Goal: Navigation & Orientation: Find specific page/section

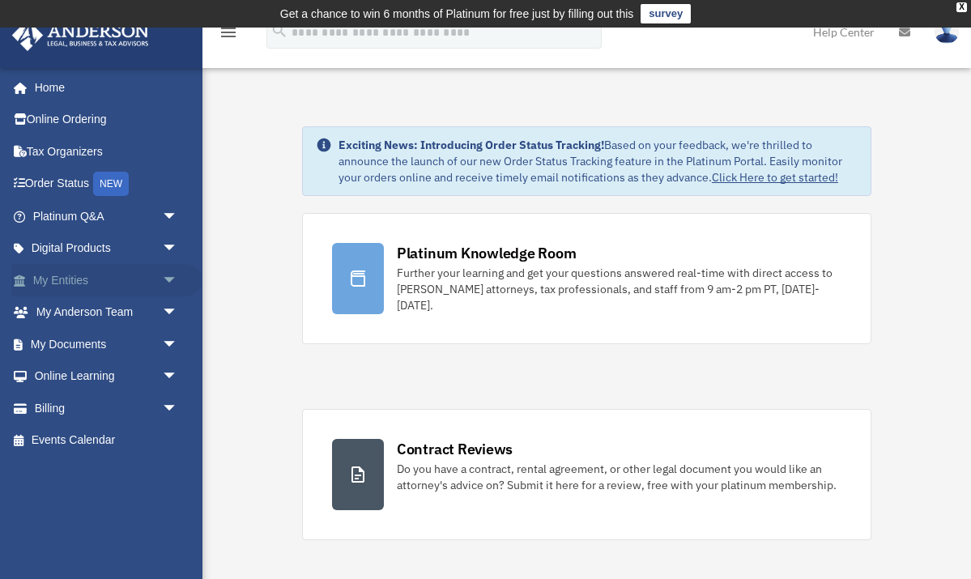
click at [139, 280] on link "My Entities arrow_drop_down" at bounding box center [106, 280] width 191 height 32
click at [163, 278] on span "arrow_drop_down" at bounding box center [178, 280] width 32 height 33
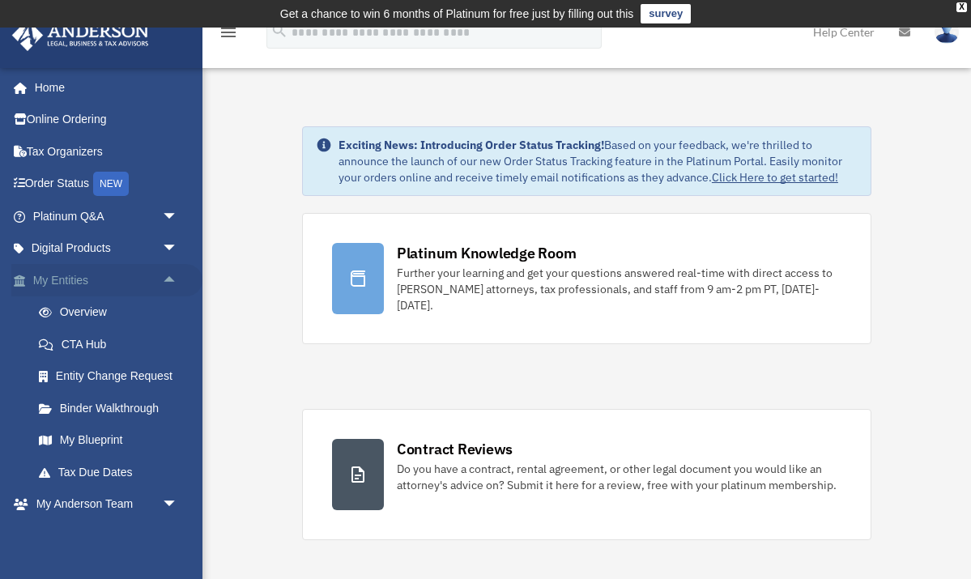
click at [168, 280] on span "arrow_drop_up" at bounding box center [178, 280] width 32 height 33
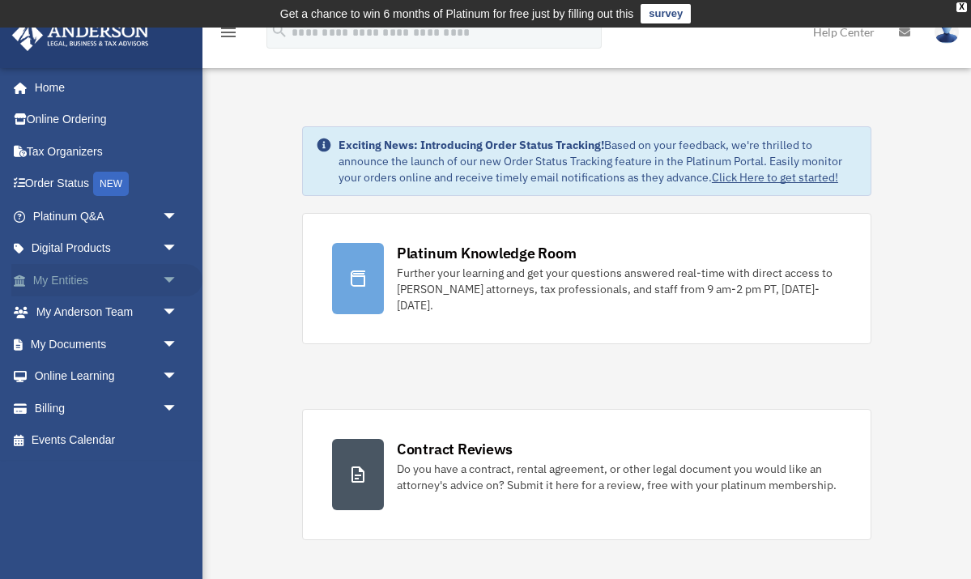
click at [171, 276] on span "arrow_drop_down" at bounding box center [178, 280] width 32 height 33
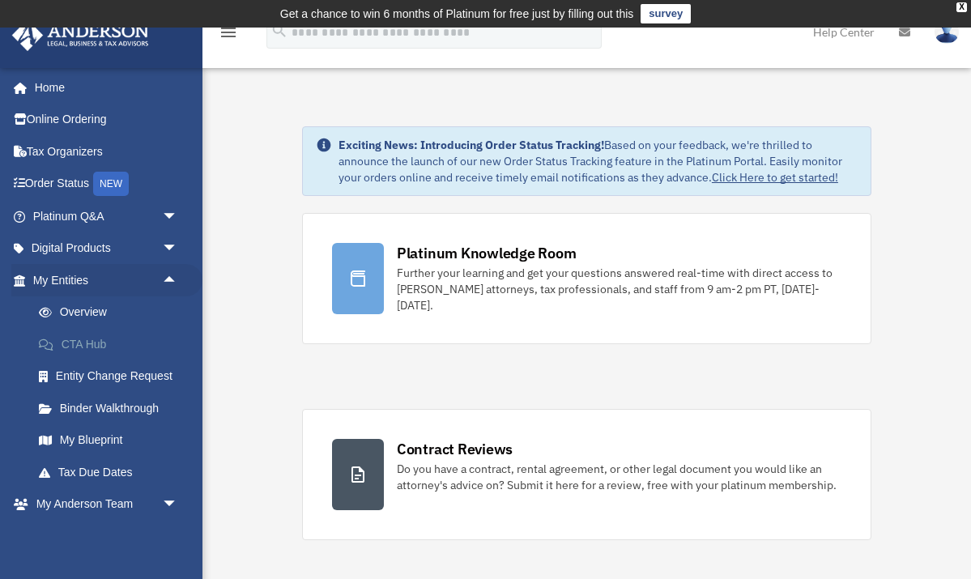
click at [140, 334] on link "CTA Hub" at bounding box center [113, 344] width 180 height 32
click at [93, 310] on link "Overview" at bounding box center [113, 312] width 180 height 32
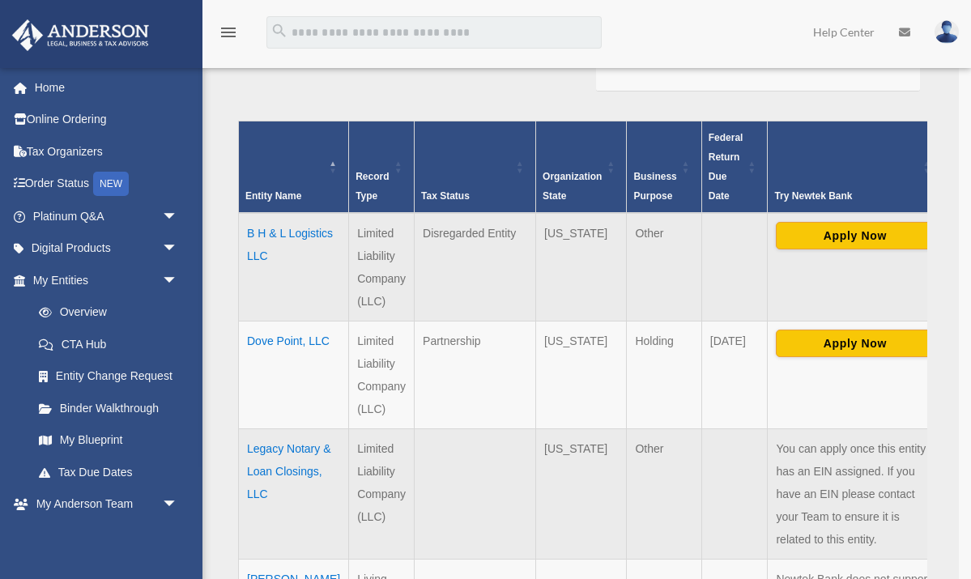
scroll to position [333, 0]
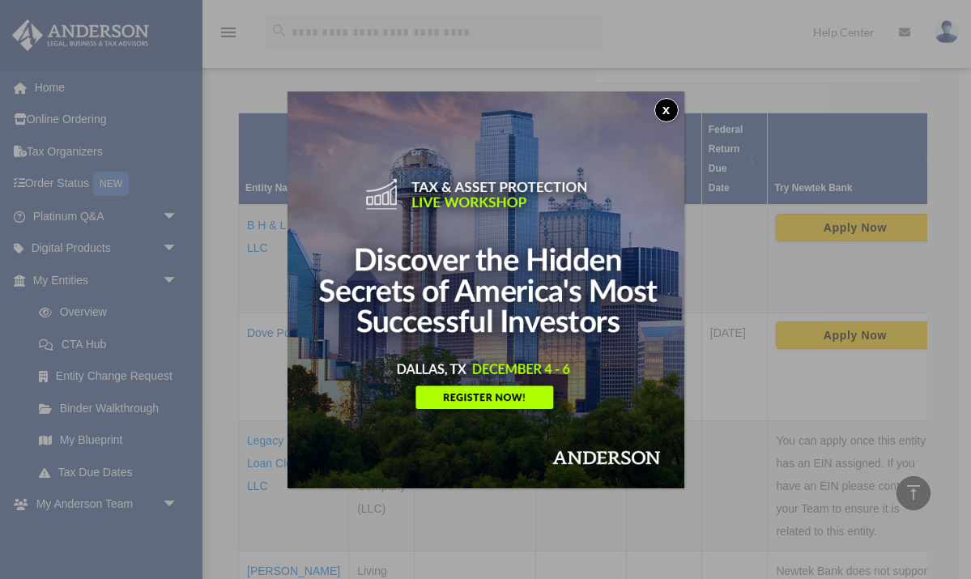
click at [658, 111] on button "x" at bounding box center [667, 110] width 24 height 24
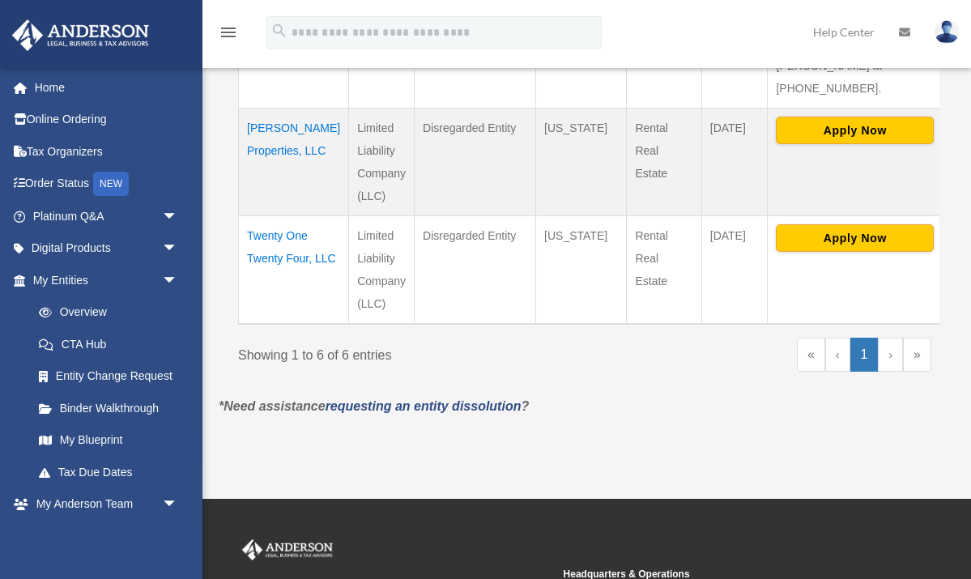
scroll to position [919, 0]
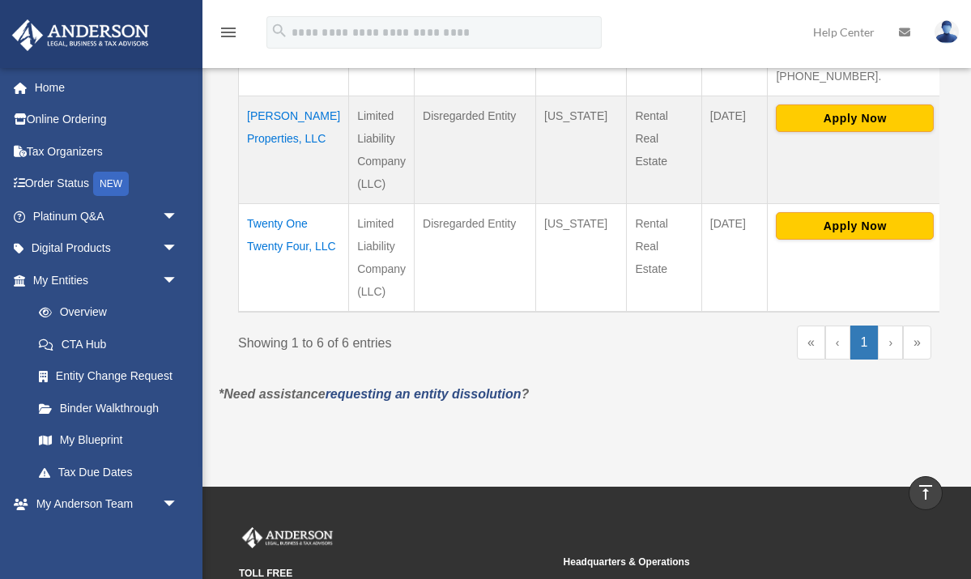
click at [281, 203] on td "Twenty One Twenty Four, LLC" at bounding box center [294, 257] width 110 height 109
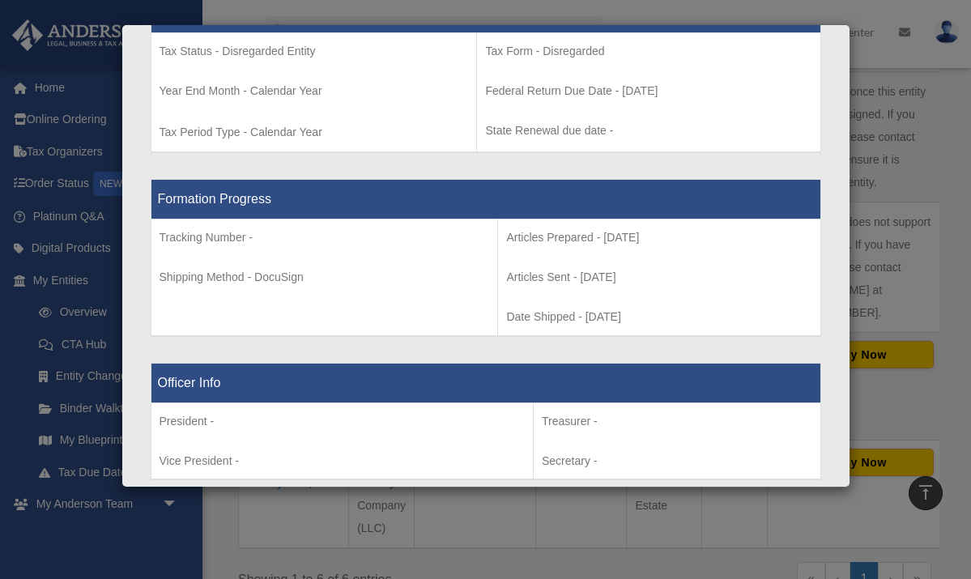
scroll to position [698, 0]
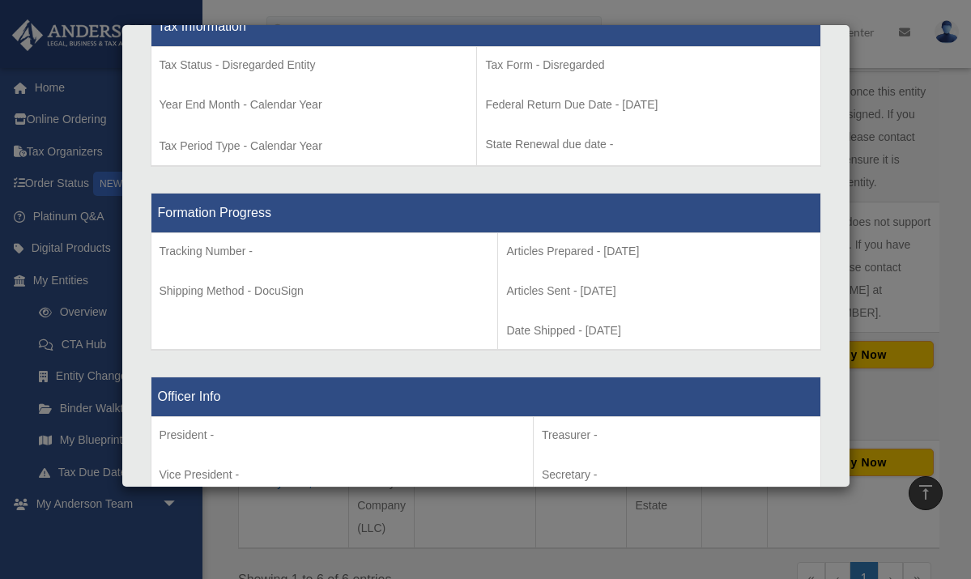
click at [700, 16] on div "Details × Articles Sent Organizational Date" at bounding box center [485, 289] width 971 height 579
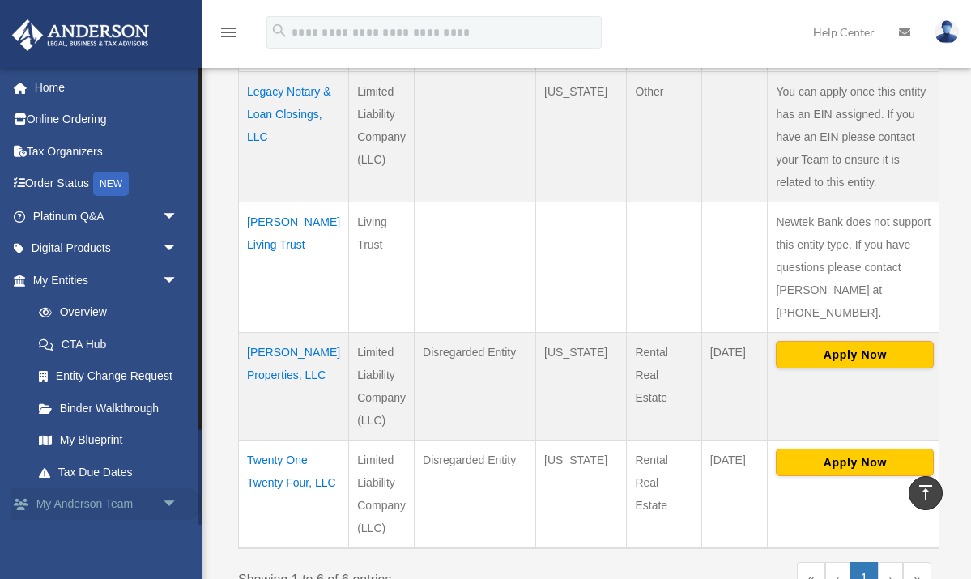
click at [164, 492] on span "arrow_drop_down" at bounding box center [178, 504] width 32 height 33
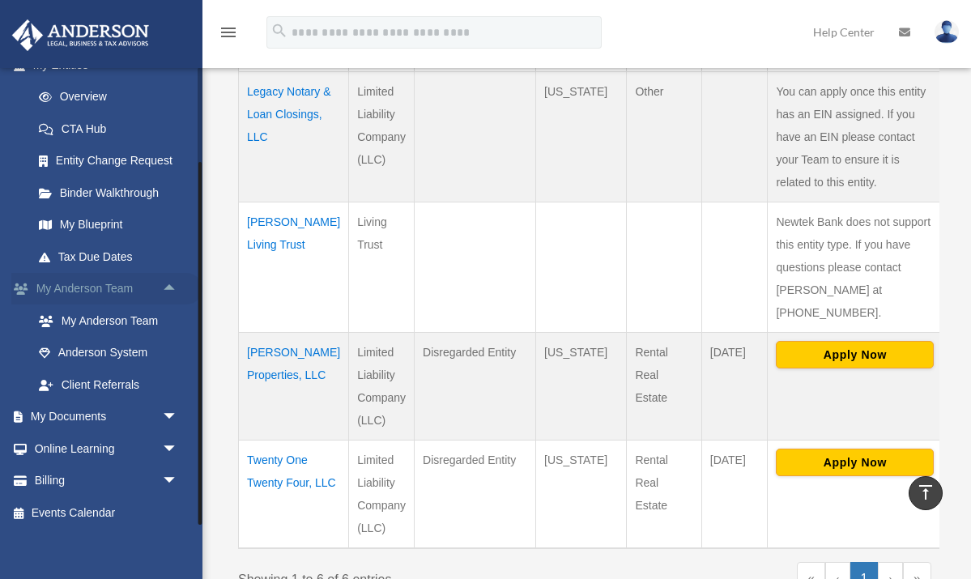
scroll to position [215, 0]
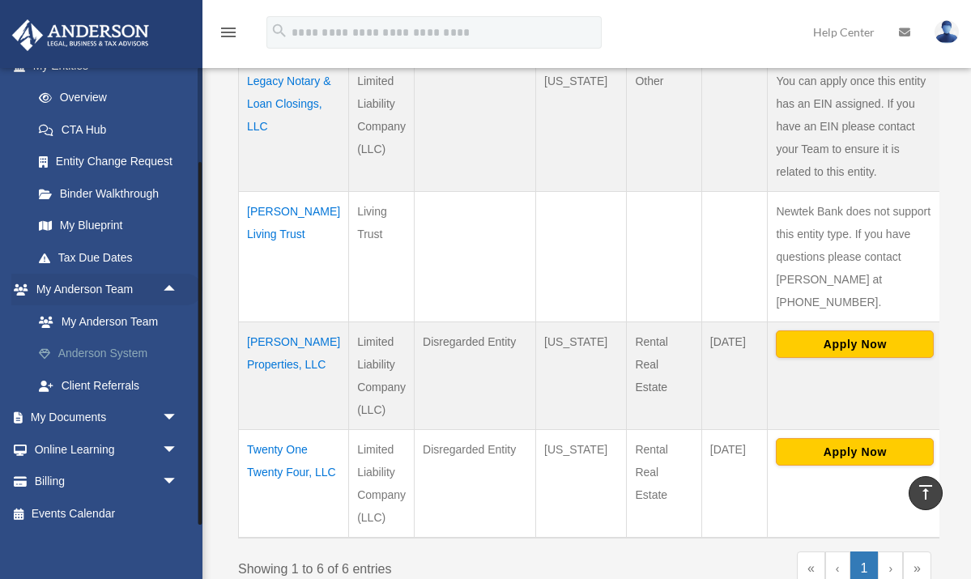
click at [117, 346] on link "Anderson System" at bounding box center [113, 354] width 180 height 32
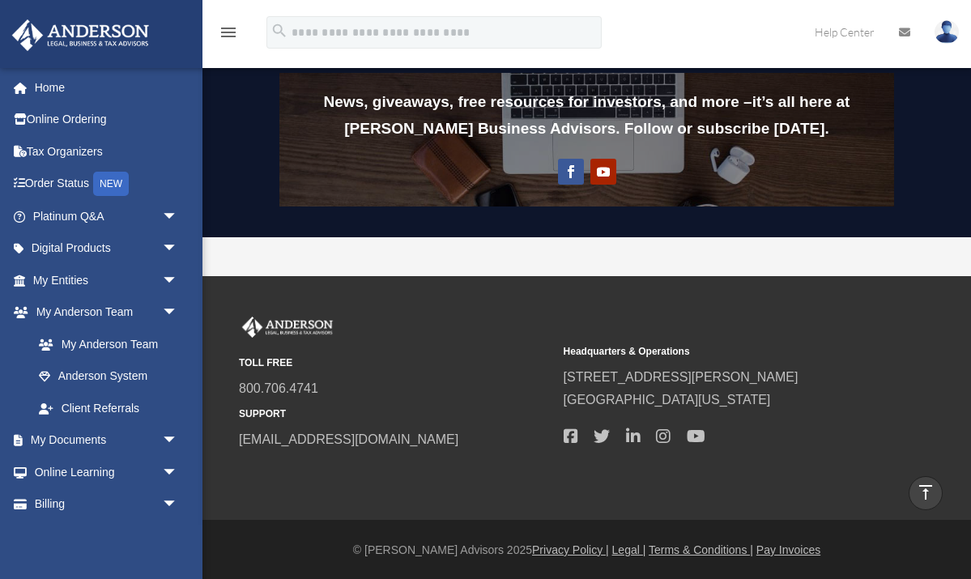
scroll to position [1392, 0]
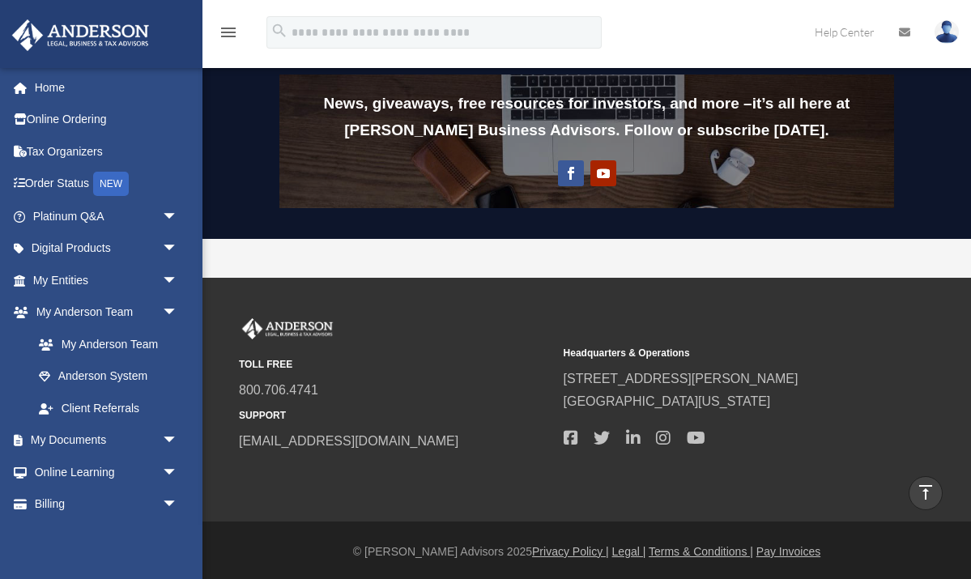
drag, startPoint x: 409, startPoint y: 437, endPoint x: 326, endPoint y: 422, distance: 84.7
click at [326, 422] on div "TOLL FREE 800.706.4741 SUPPORT [EMAIL_ADDRESS][DOMAIN_NAME]" at bounding box center [395, 385] width 313 height 134
drag, startPoint x: 412, startPoint y: 438, endPoint x: 235, endPoint y: 439, distance: 176.6
click at [235, 439] on div "TOLL FREE 800.706.4741 SUPPORT [EMAIL_ADDRESS][DOMAIN_NAME] Headquarters & Oper…" at bounding box center [587, 385] width 720 height 134
